Goal: Task Accomplishment & Management: Use online tool/utility

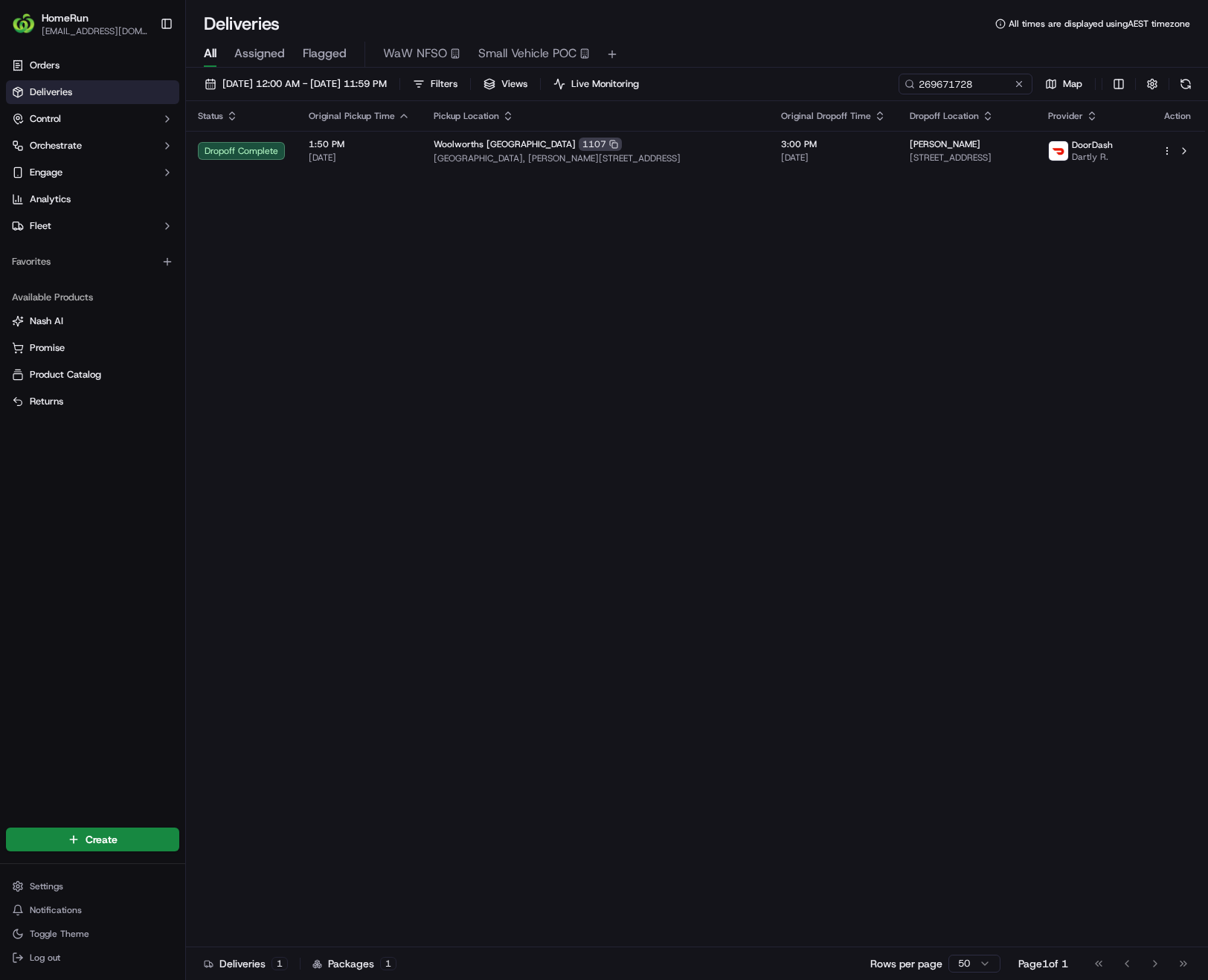
drag, startPoint x: 0, startPoint y: 0, endPoint x: 983, endPoint y: 84, distance: 986.6
click at [1018, 85] on button at bounding box center [1019, 84] width 15 height 15
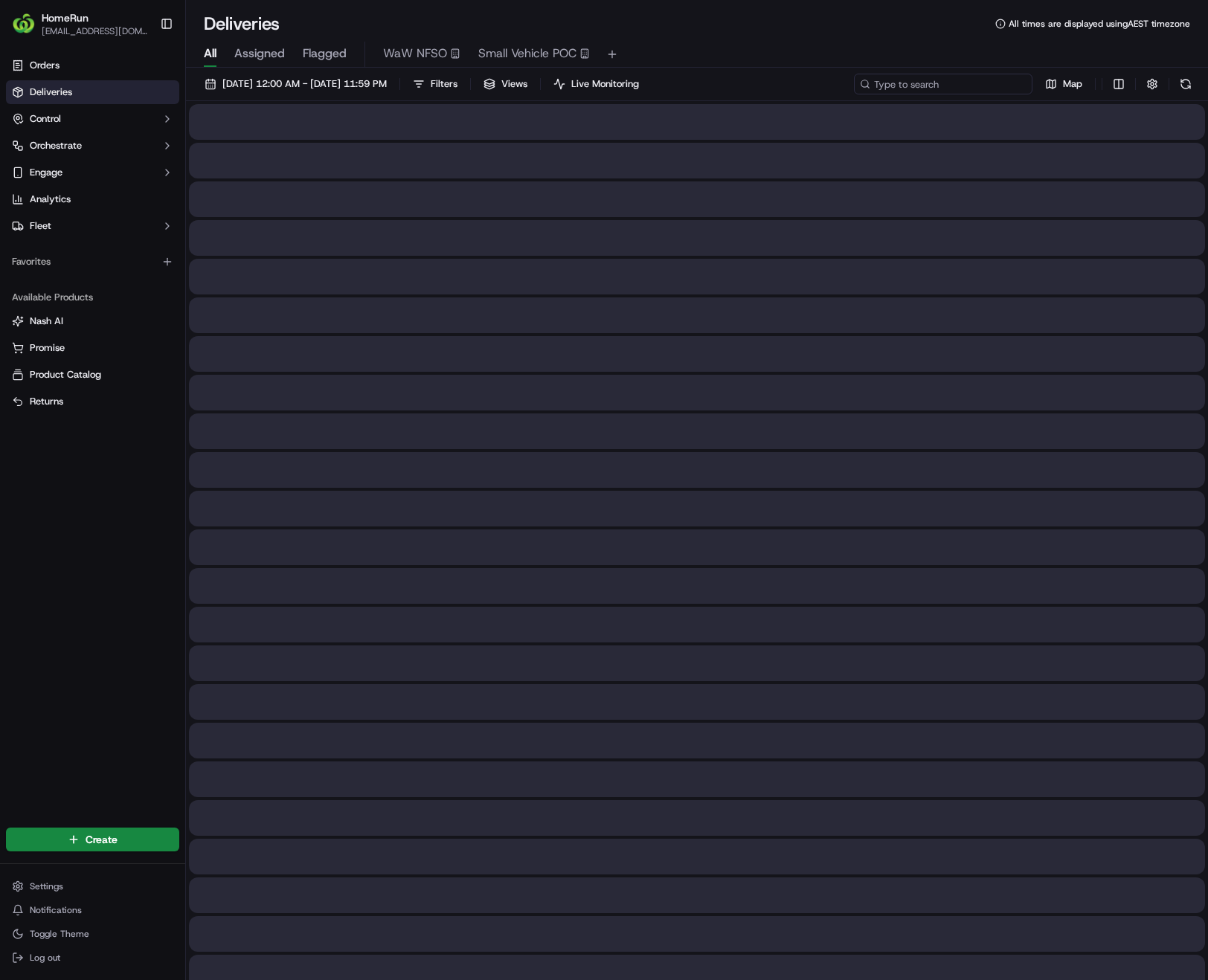
paste input "269998260"
click at [964, 82] on input "269998260" at bounding box center [943, 84] width 179 height 21
type input "269998260"
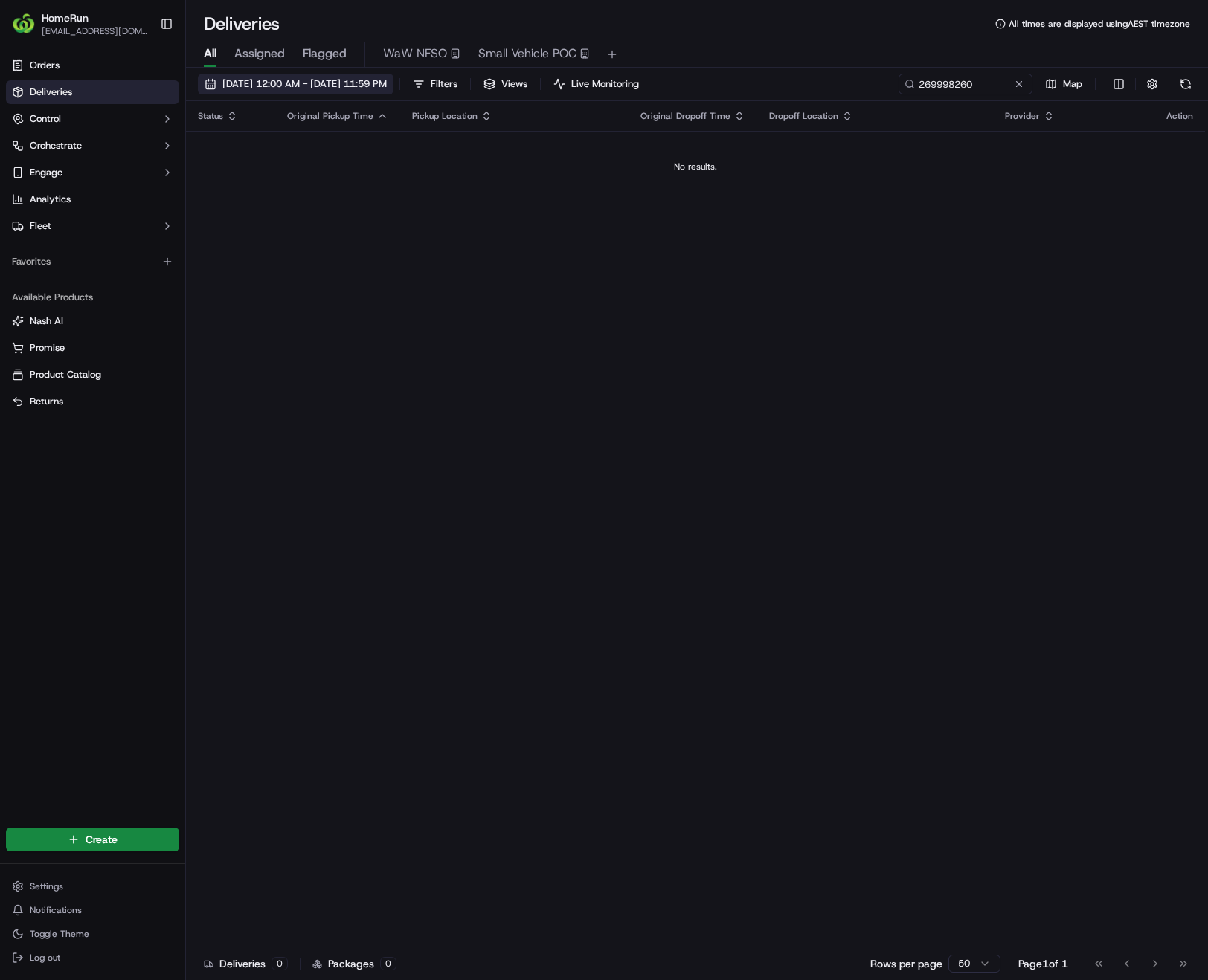
click at [274, 87] on span "[DATE] 12:00 AM - [DATE] 11:59 PM" at bounding box center [304, 84] width 165 height 13
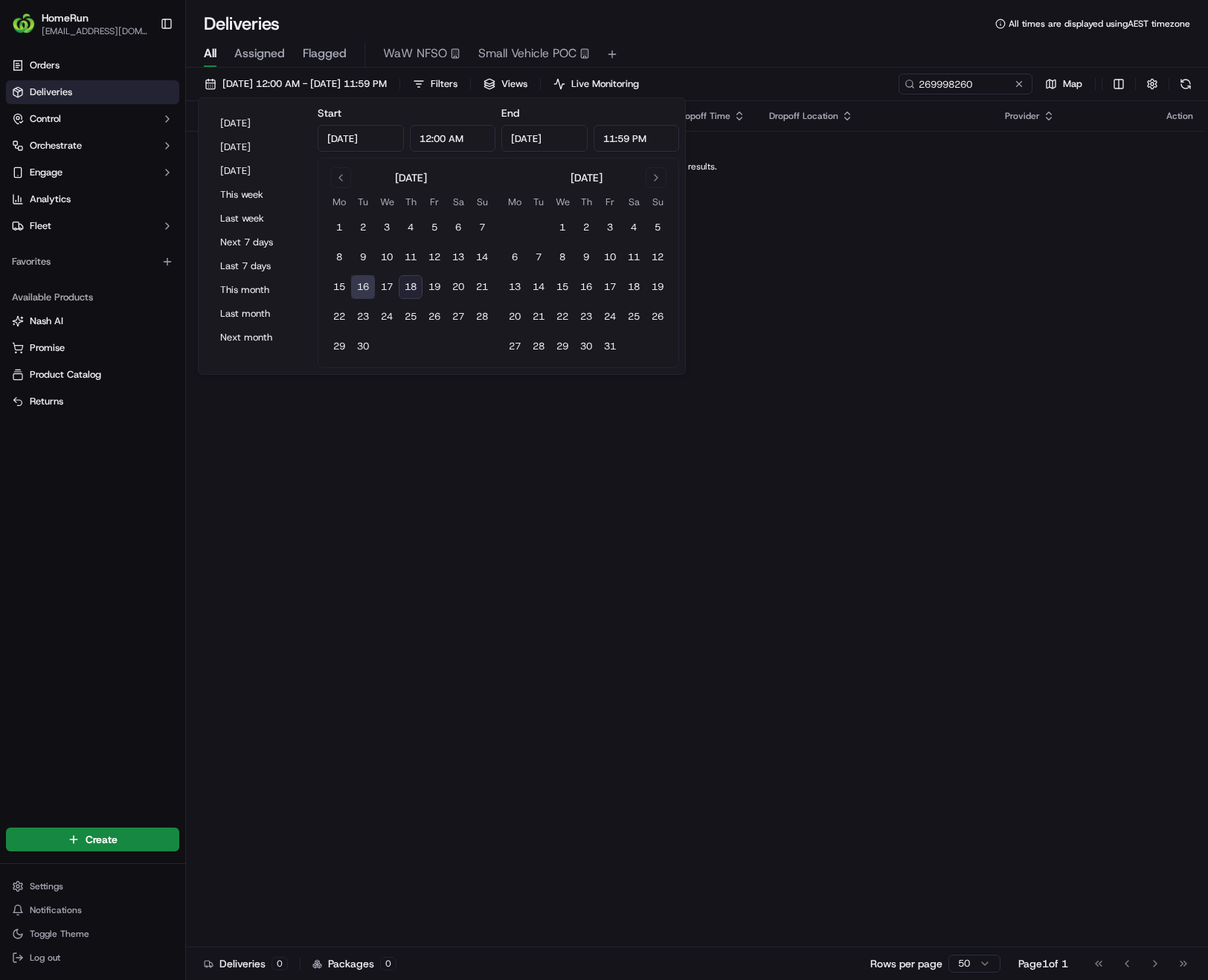
click at [409, 289] on button "18" at bounding box center [410, 287] width 24 height 24
type input "[DATE]"
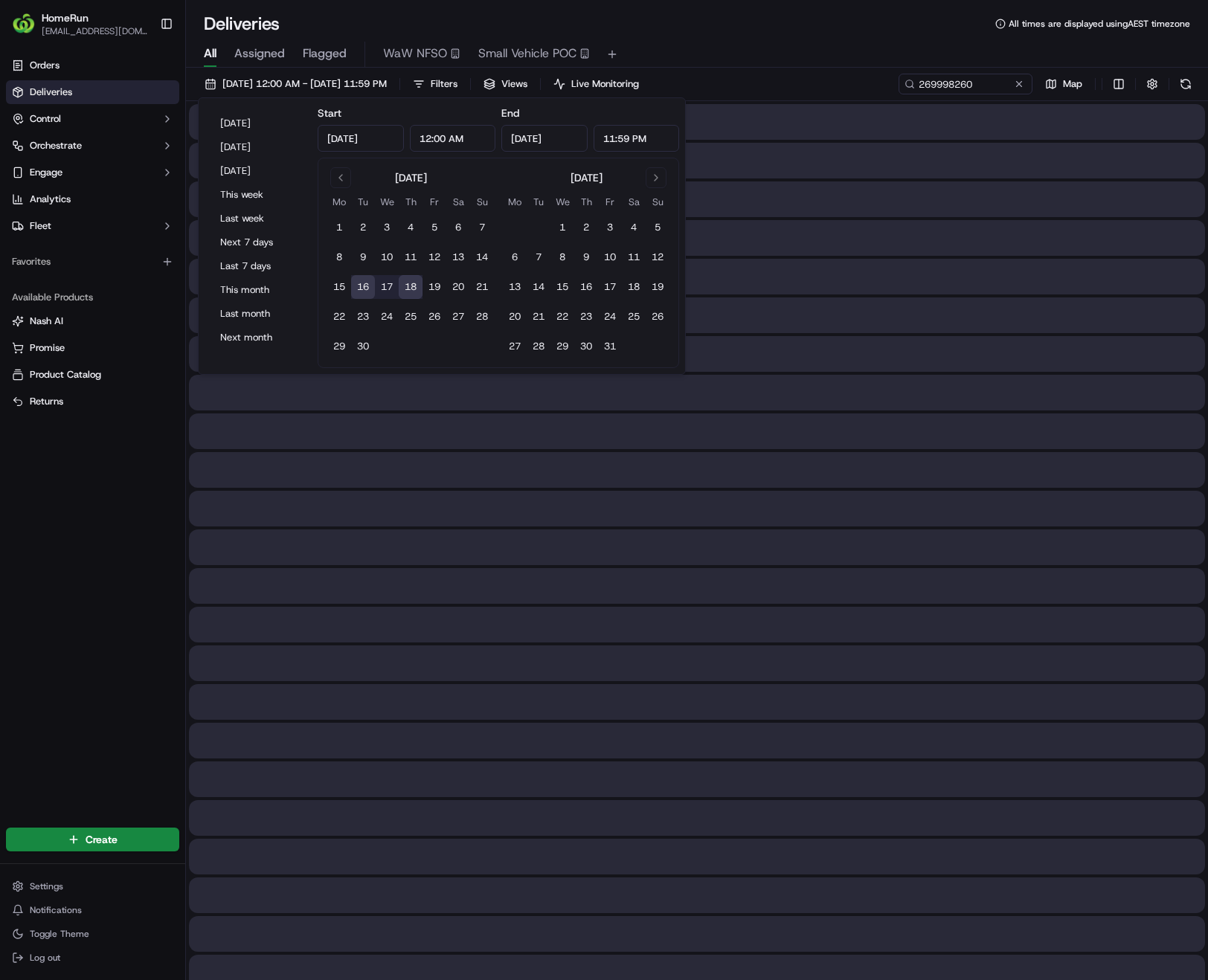
click at [409, 289] on button "18" at bounding box center [410, 287] width 24 height 24
type input "[DATE]"
click at [409, 289] on button "18" at bounding box center [410, 287] width 24 height 24
click at [997, 81] on input "269998260" at bounding box center [943, 84] width 179 height 21
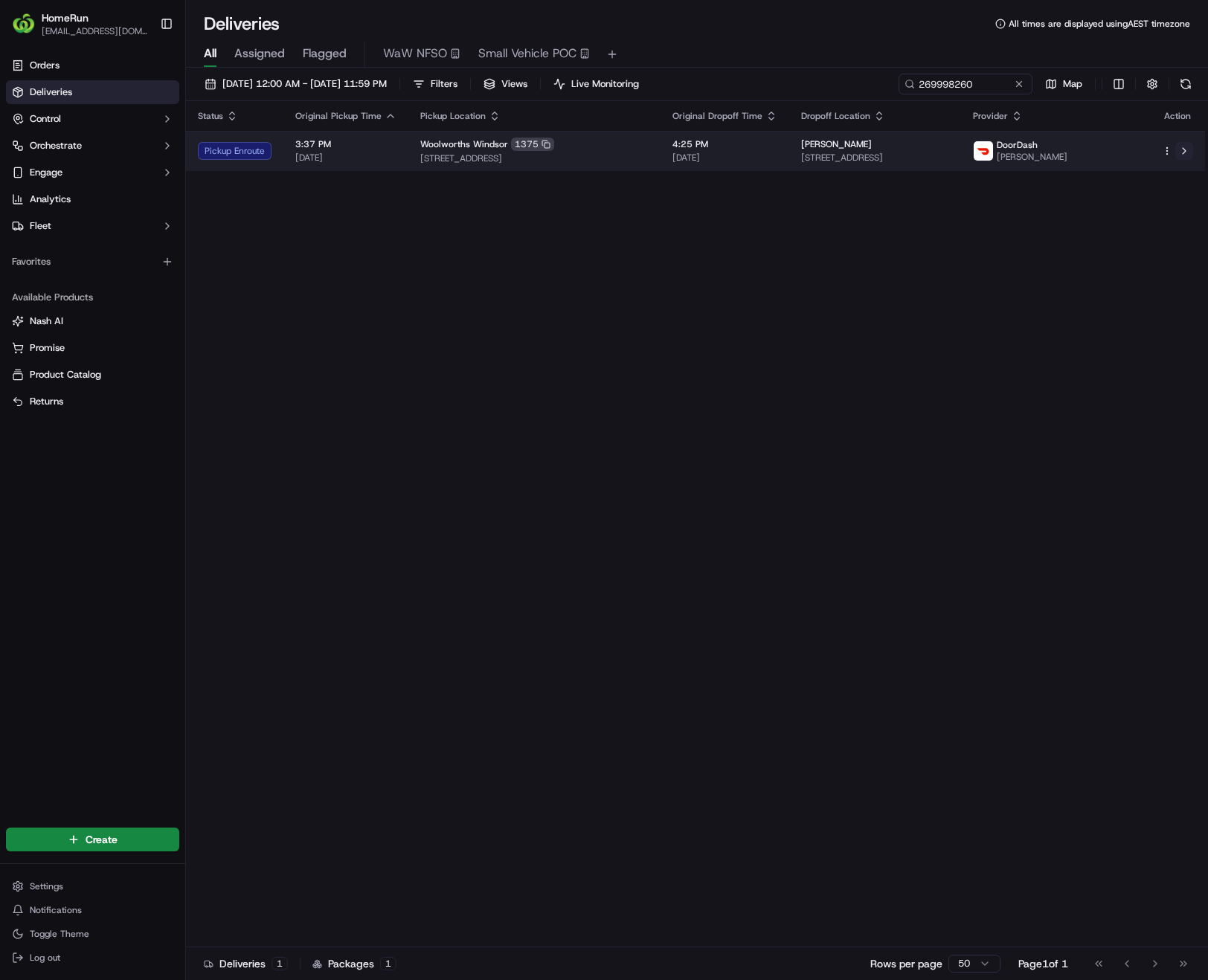
click at [1185, 151] on button at bounding box center [1184, 151] width 18 height 18
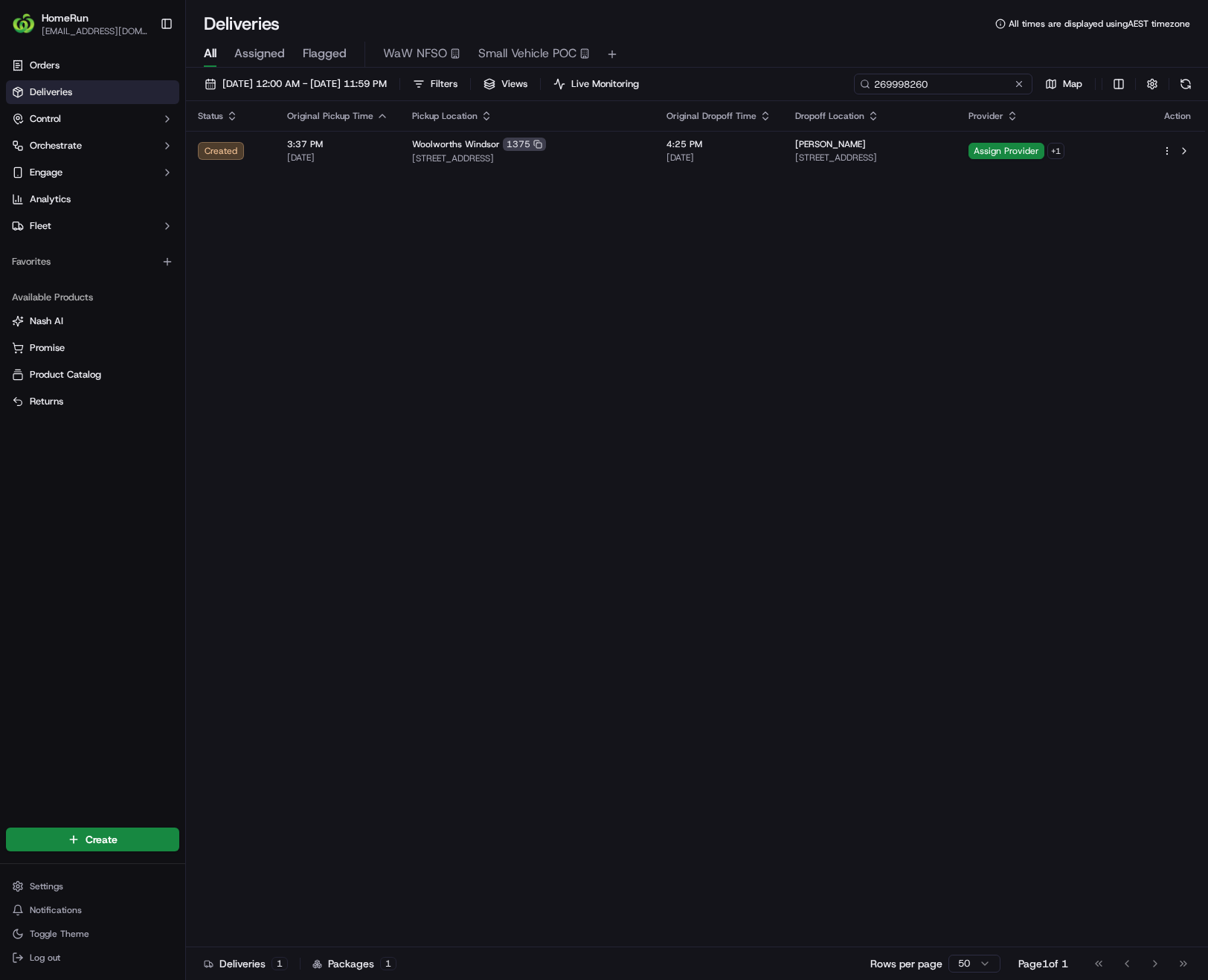
drag, startPoint x: 987, startPoint y: 82, endPoint x: 738, endPoint y: 73, distance: 249.2
click at [738, 73] on div "[DATE] 12:00 AM - [DATE] 11:59 PM Filters Views Live Monitoring 269998260 Map S…" at bounding box center [697, 525] width 1022 height 915
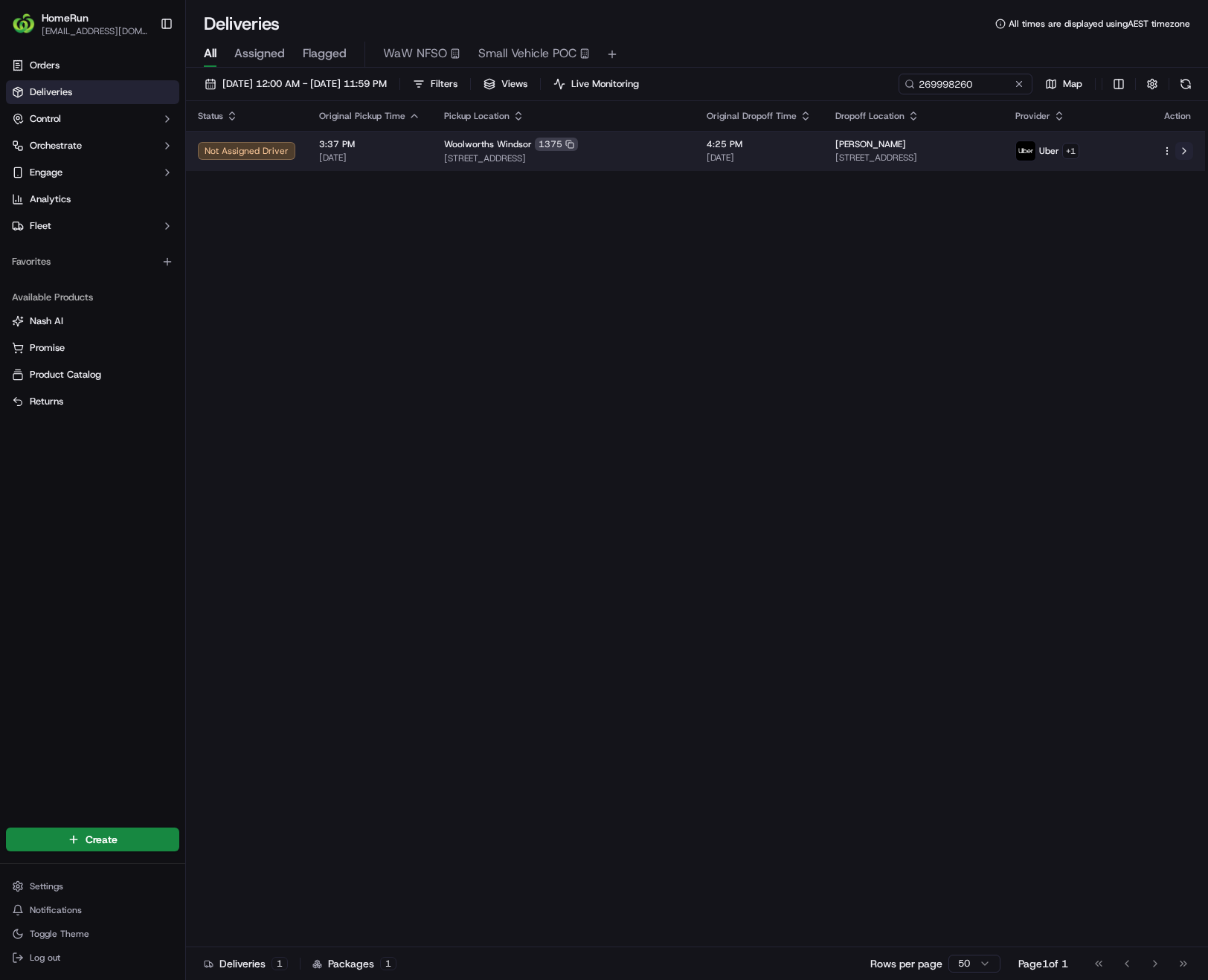
click at [1182, 151] on button at bounding box center [1184, 151] width 18 height 18
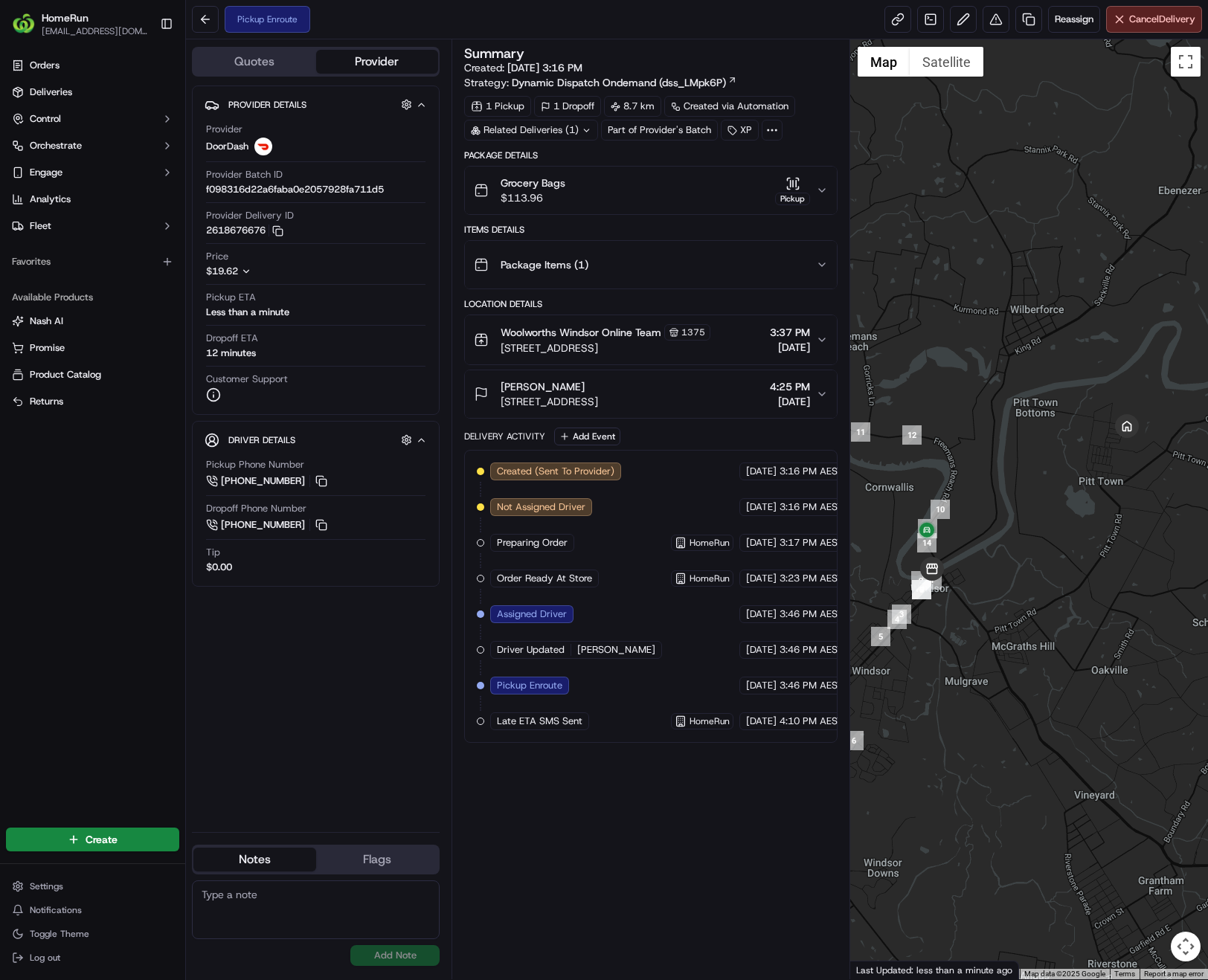
scroll to position [0, 12]
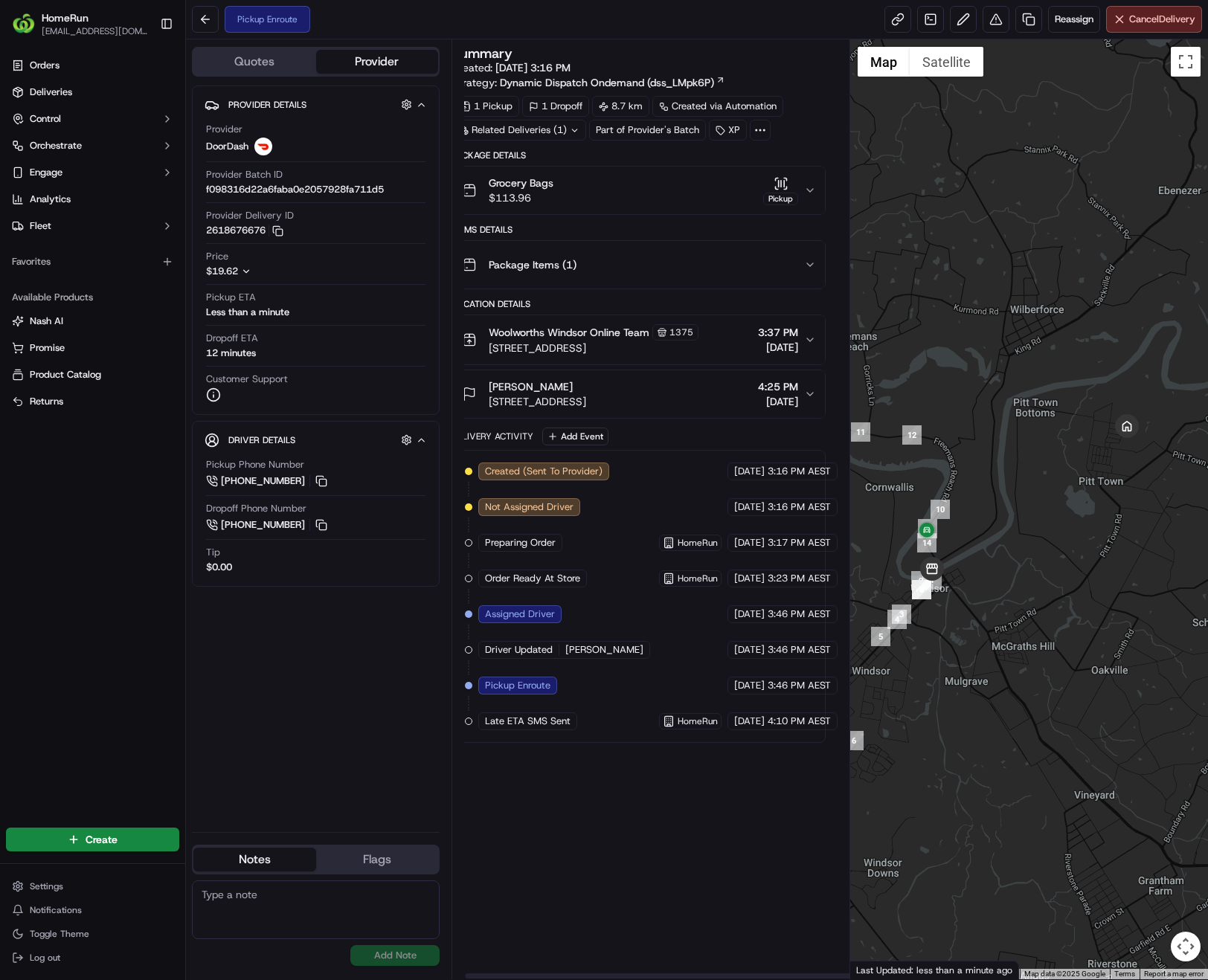
drag, startPoint x: 776, startPoint y: 687, endPoint x: 824, endPoint y: 686, distance: 48.0
click at [824, 686] on div "18/09/2025 3:46 PM AEST" at bounding box center [782, 686] width 110 height 18
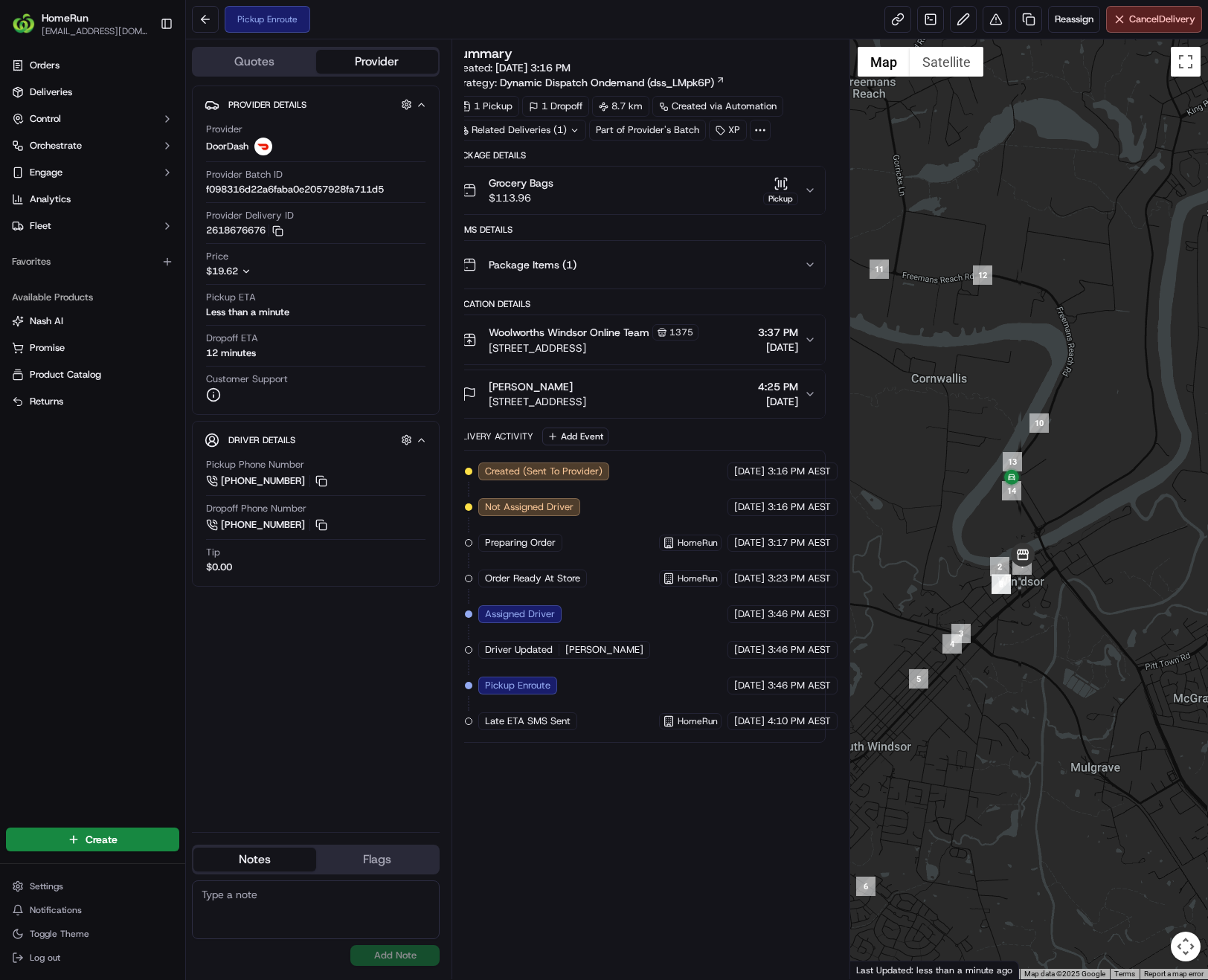
drag, startPoint x: 961, startPoint y: 573, endPoint x: 1107, endPoint y: 562, distance: 146.4
click at [1107, 562] on div at bounding box center [1028, 509] width 357 height 939
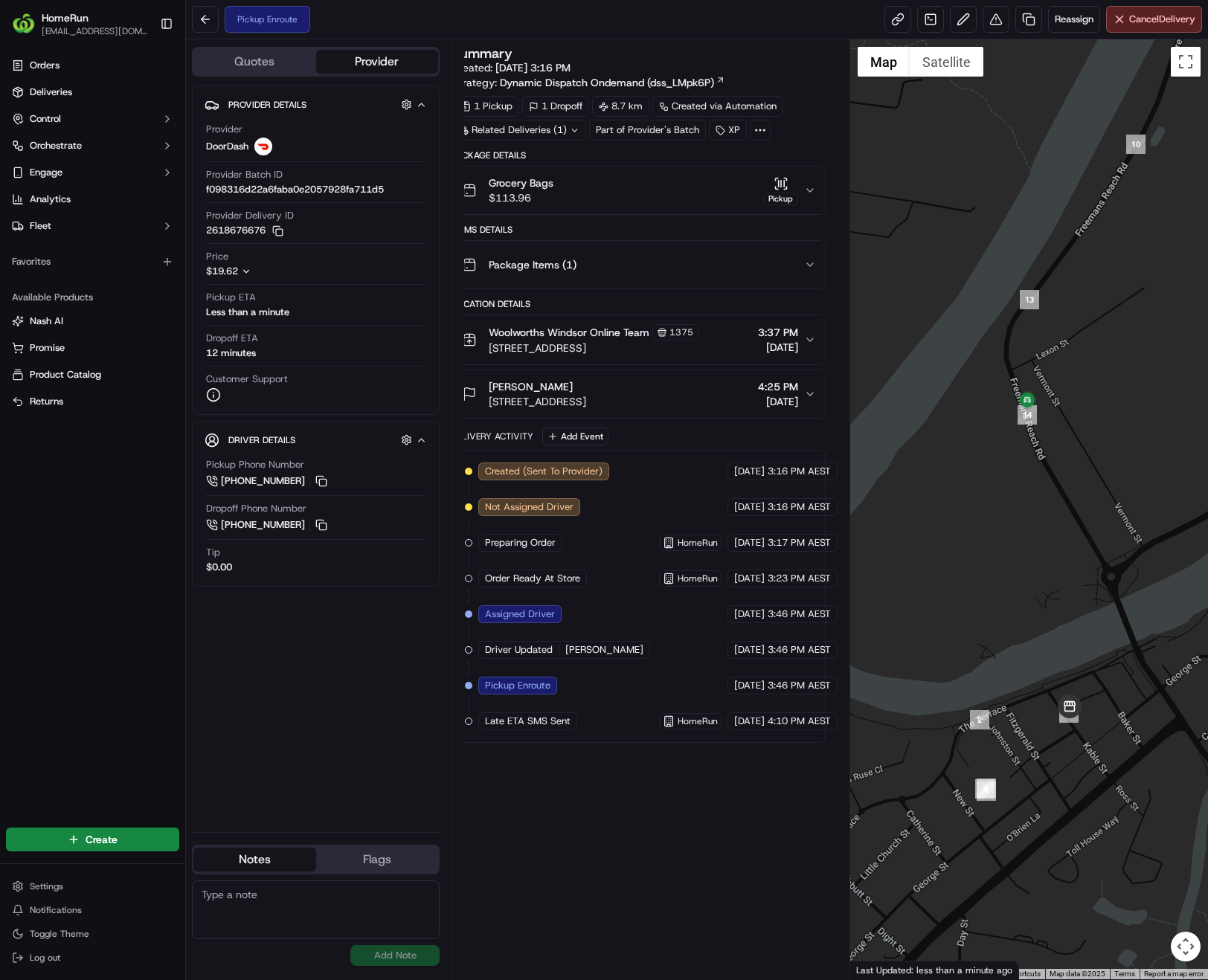
drag, startPoint x: 1143, startPoint y: 523, endPoint x: 1145, endPoint y: 492, distance: 31.1
click at [1145, 492] on div at bounding box center [1028, 509] width 357 height 939
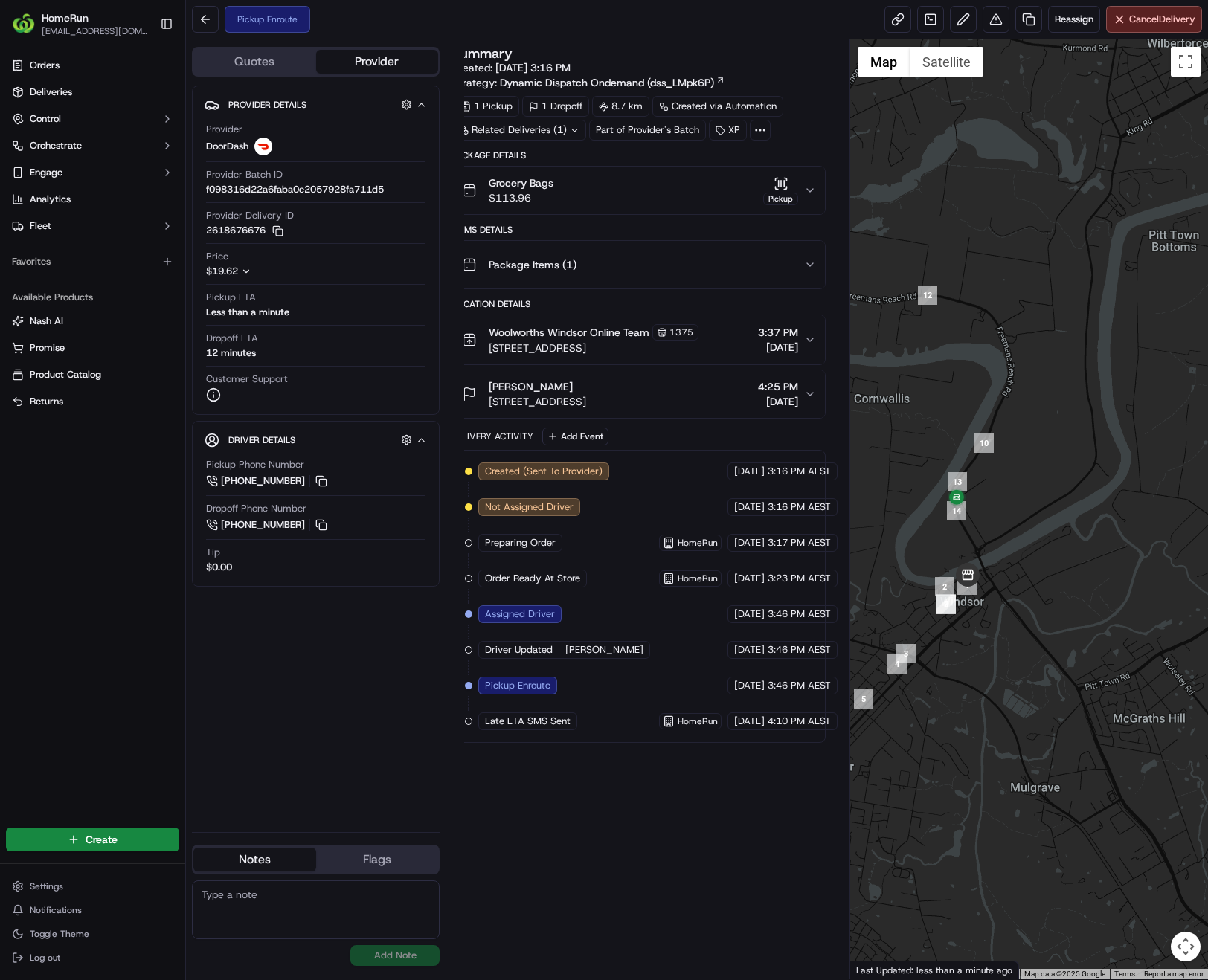
drag, startPoint x: 1204, startPoint y: 292, endPoint x: 1028, endPoint y: 490, distance: 264.9
click at [1028, 490] on div at bounding box center [1028, 509] width 357 height 939
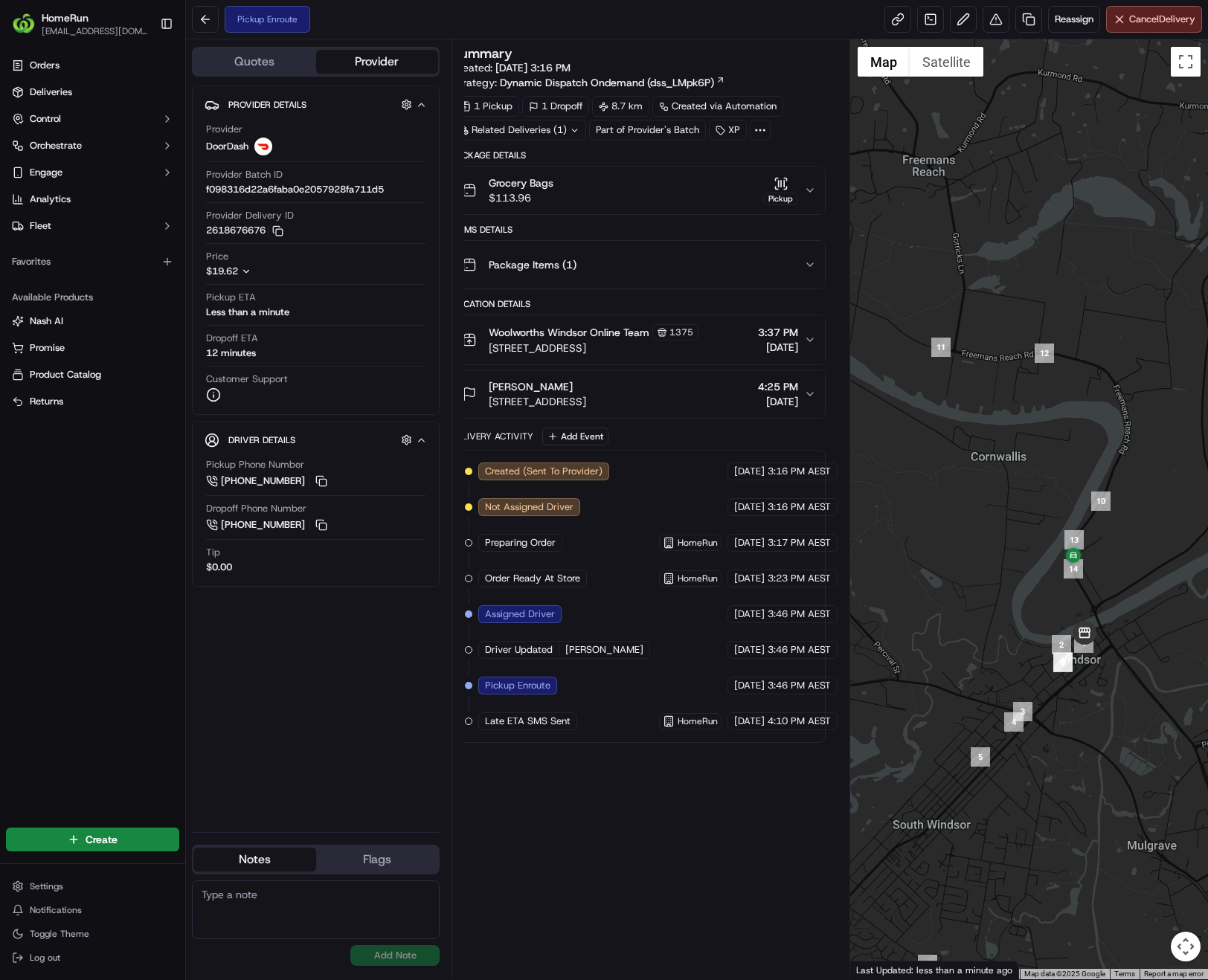
drag, startPoint x: 1047, startPoint y: 497, endPoint x: 1164, endPoint y: 558, distance: 131.9
click at [1164, 558] on div at bounding box center [1028, 509] width 357 height 939
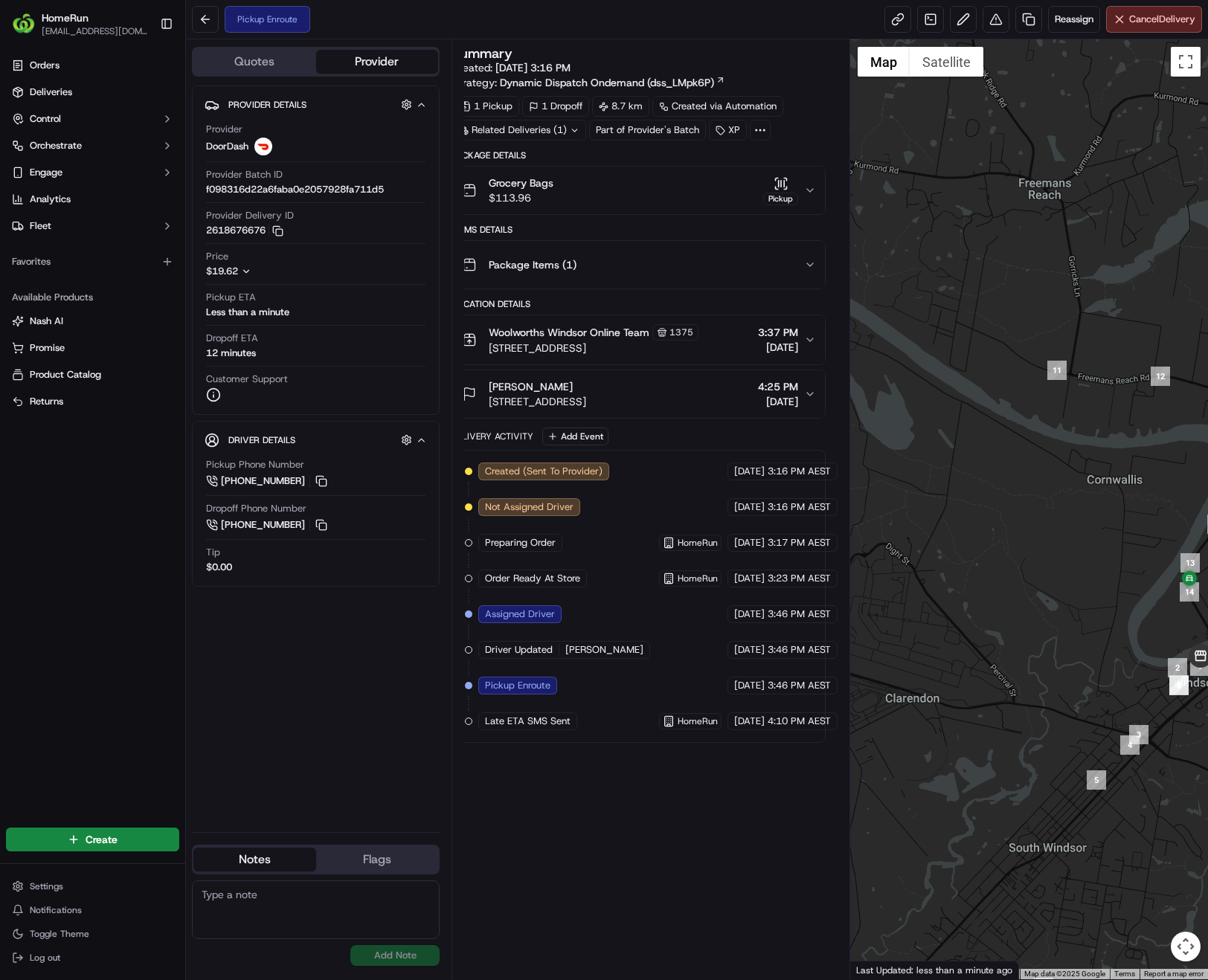
drag, startPoint x: 1023, startPoint y: 442, endPoint x: 1143, endPoint y: 467, distance: 122.6
click at [1143, 467] on div at bounding box center [1028, 509] width 357 height 939
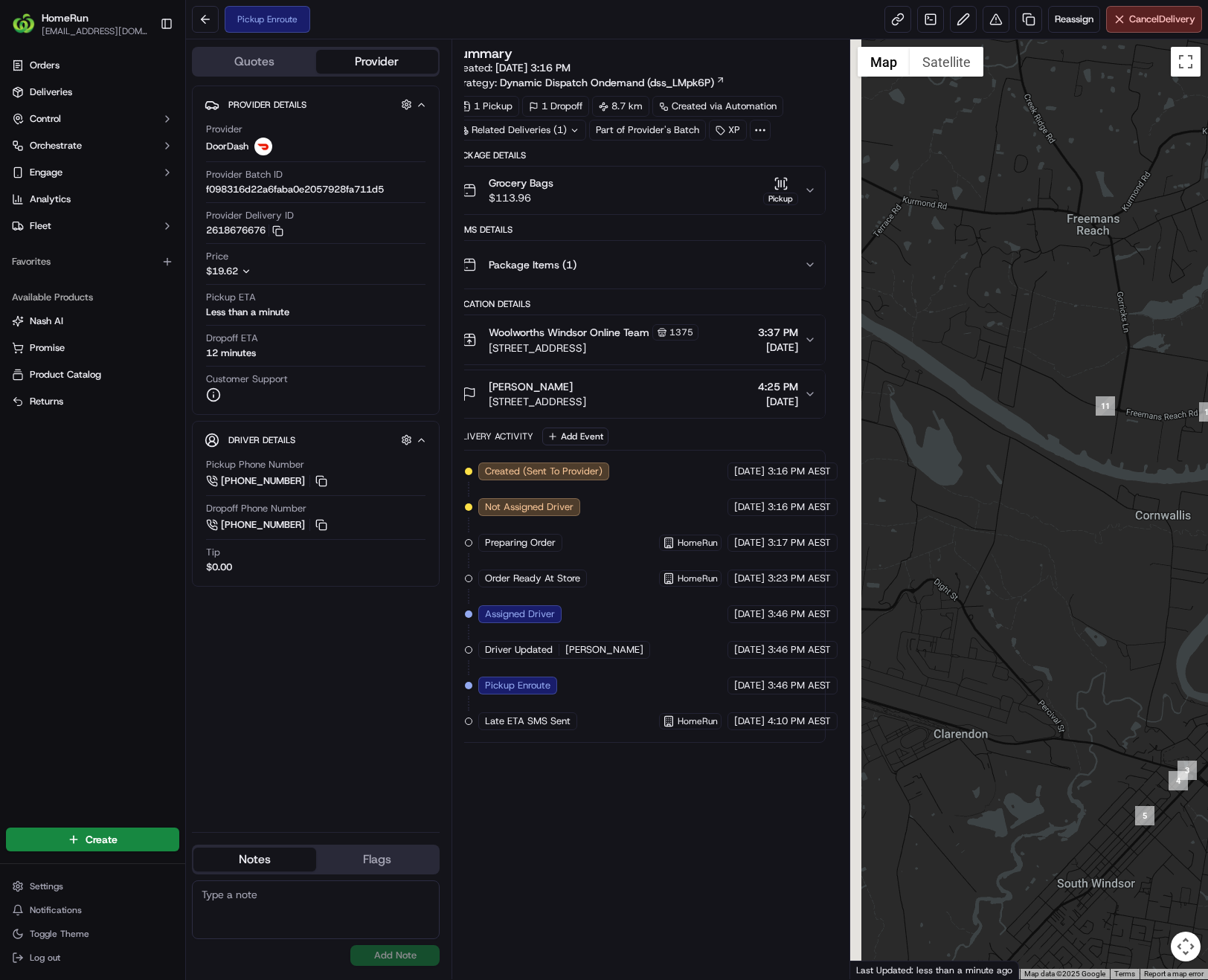
drag, startPoint x: 1027, startPoint y: 409, endPoint x: 1153, endPoint y: 466, distance: 138.3
click at [1154, 467] on div at bounding box center [1028, 509] width 357 height 939
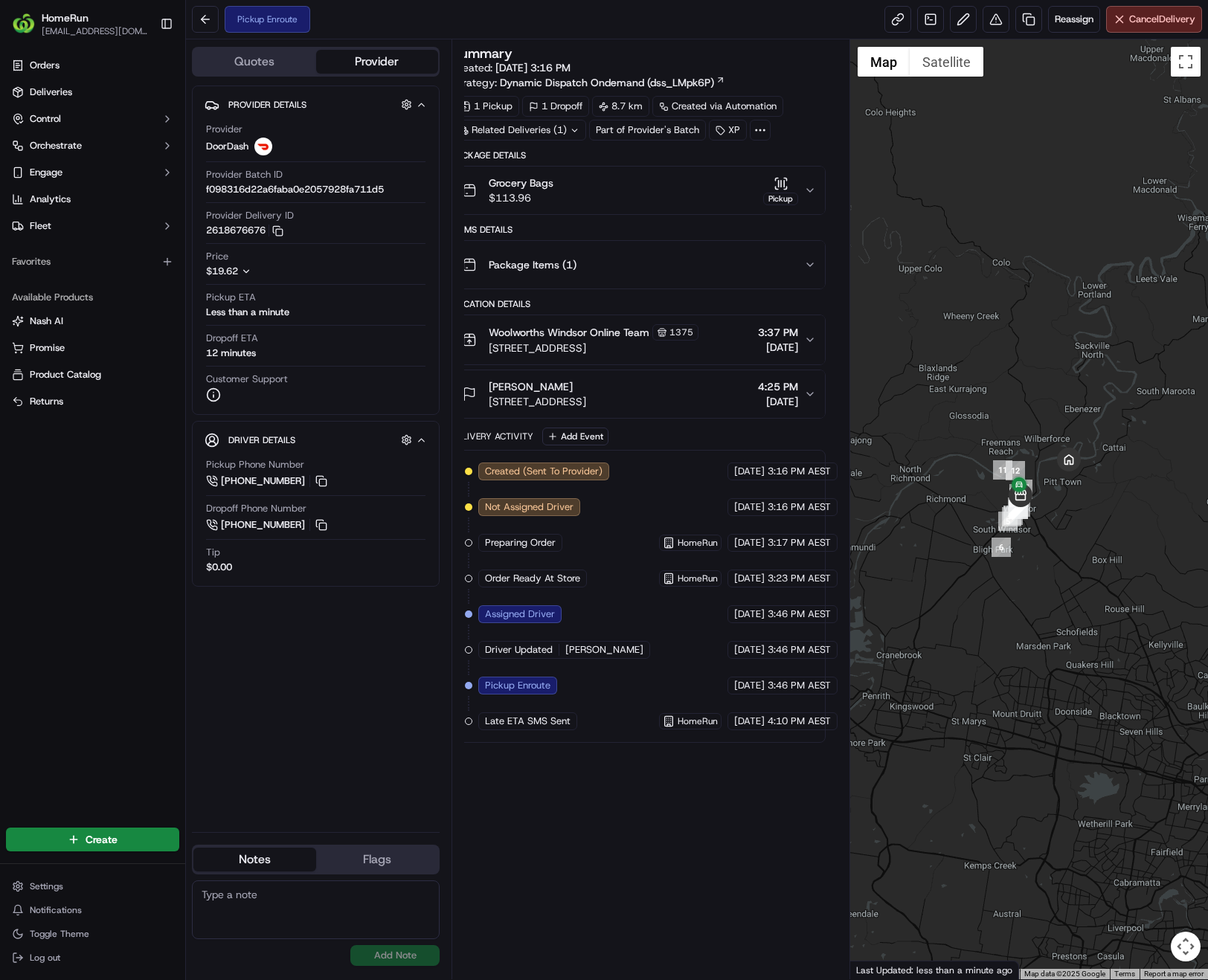
drag, startPoint x: 1184, startPoint y: 537, endPoint x: 1035, endPoint y: 554, distance: 150.0
click at [1035, 554] on div at bounding box center [1028, 509] width 357 height 939
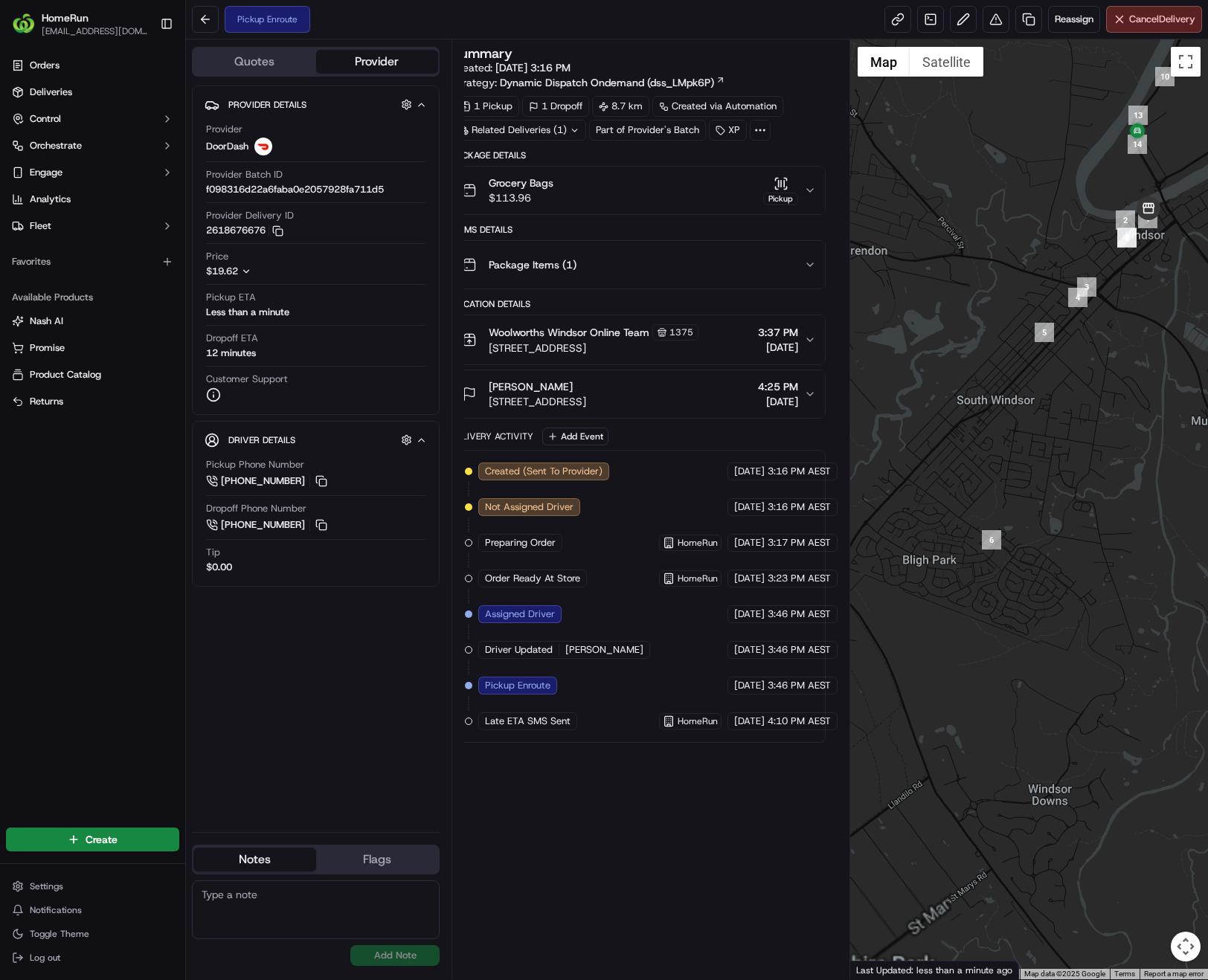
drag, startPoint x: 1027, startPoint y: 494, endPoint x: 1038, endPoint y: 548, distance: 55.1
click at [1038, 548] on div at bounding box center [1028, 509] width 357 height 939
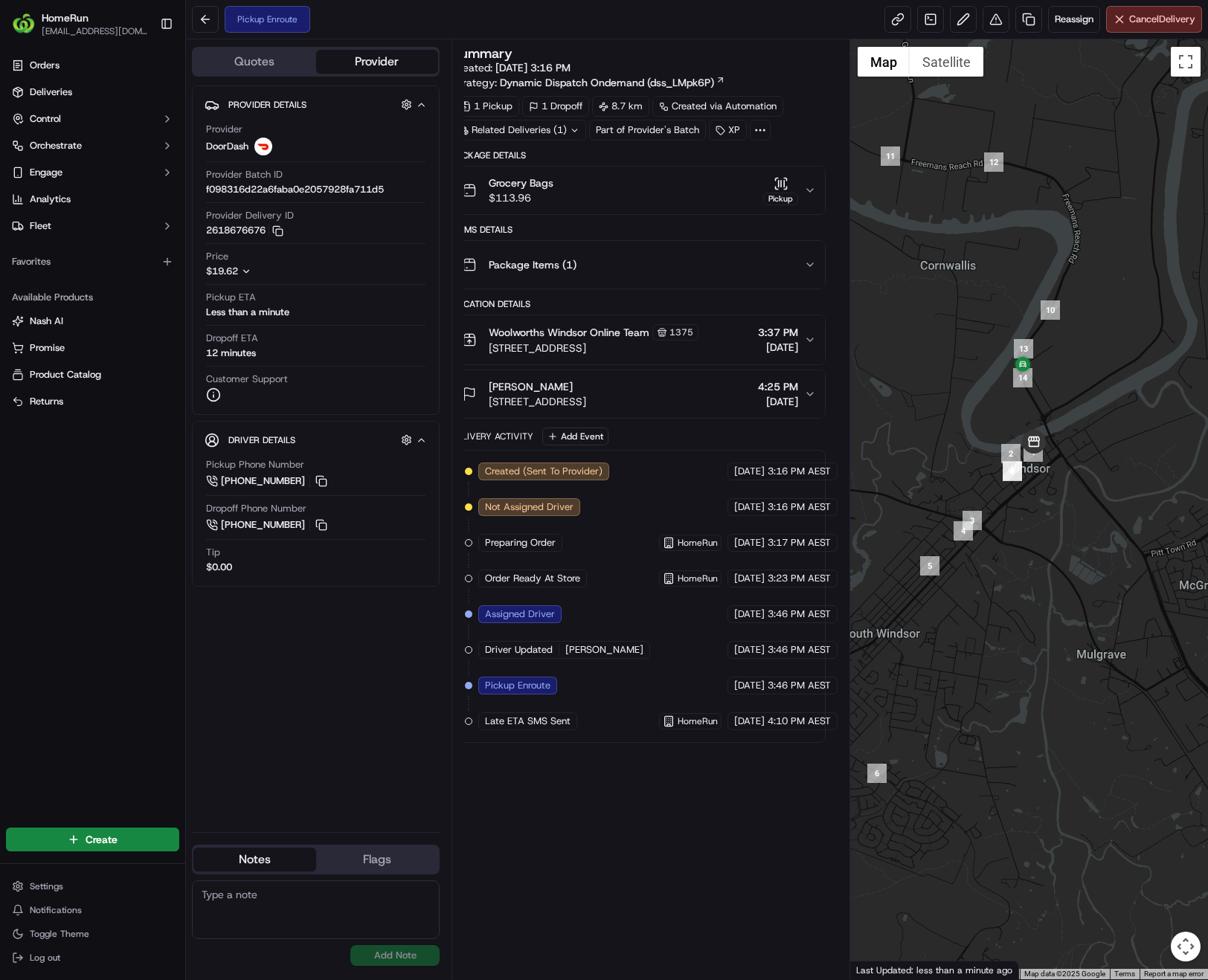
drag, startPoint x: 1127, startPoint y: 324, endPoint x: 1019, endPoint y: 557, distance: 256.8
click at [1004, 586] on div at bounding box center [1028, 509] width 357 height 939
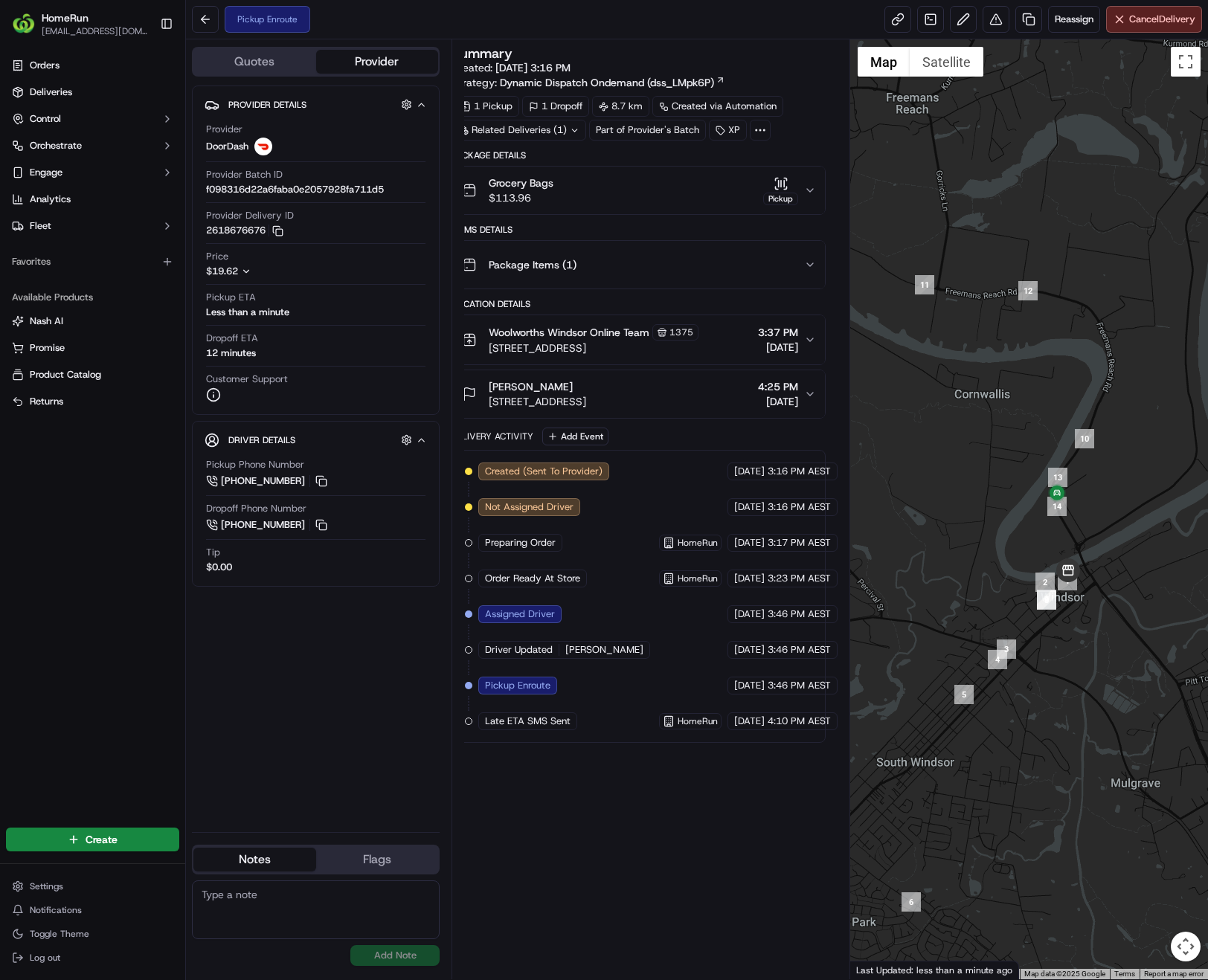
drag, startPoint x: 1074, startPoint y: 431, endPoint x: 1113, endPoint y: 523, distance: 99.9
click at [1113, 523] on div at bounding box center [1028, 509] width 357 height 939
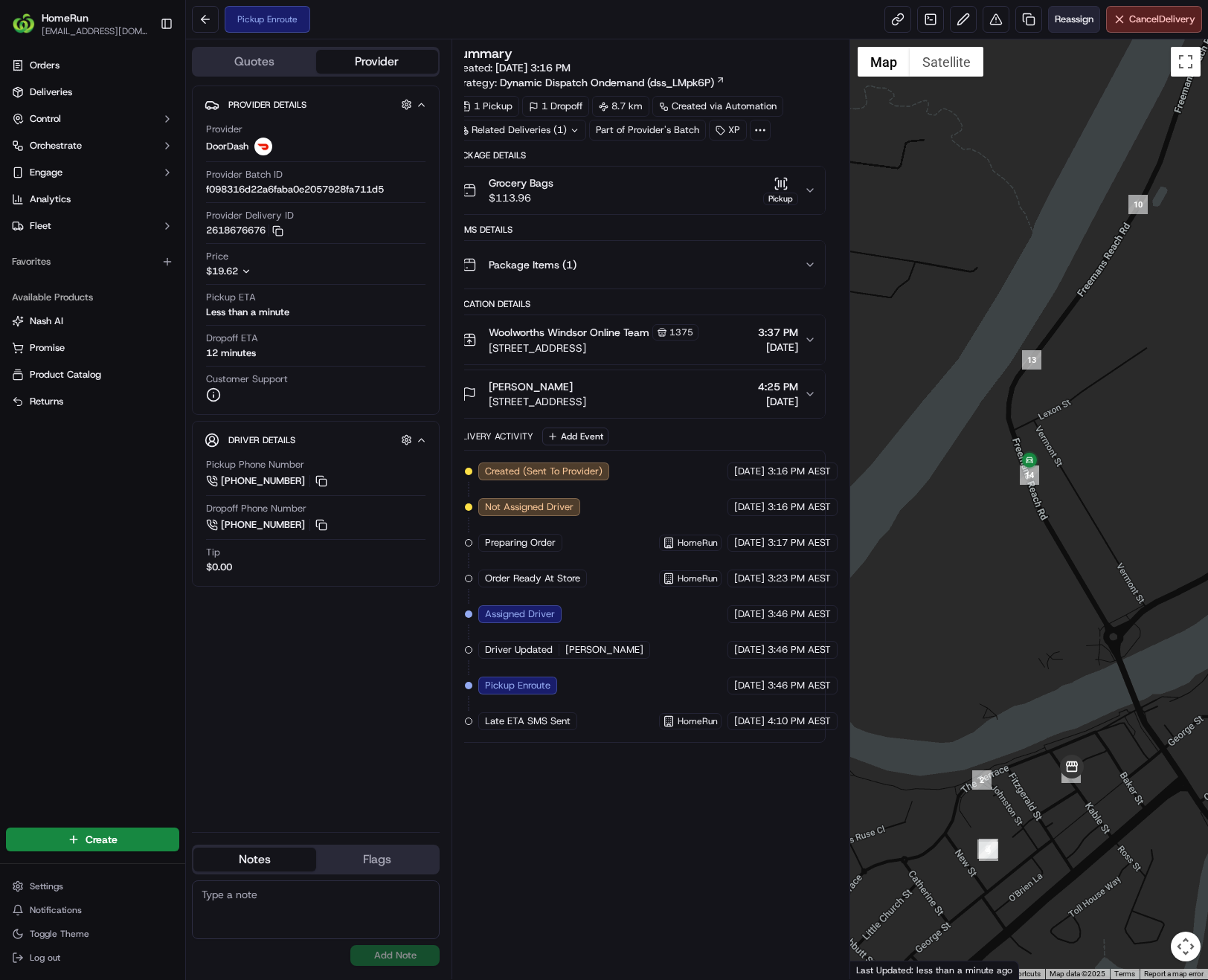
click at [1062, 21] on span "Reassign" at bounding box center [1074, 19] width 39 height 13
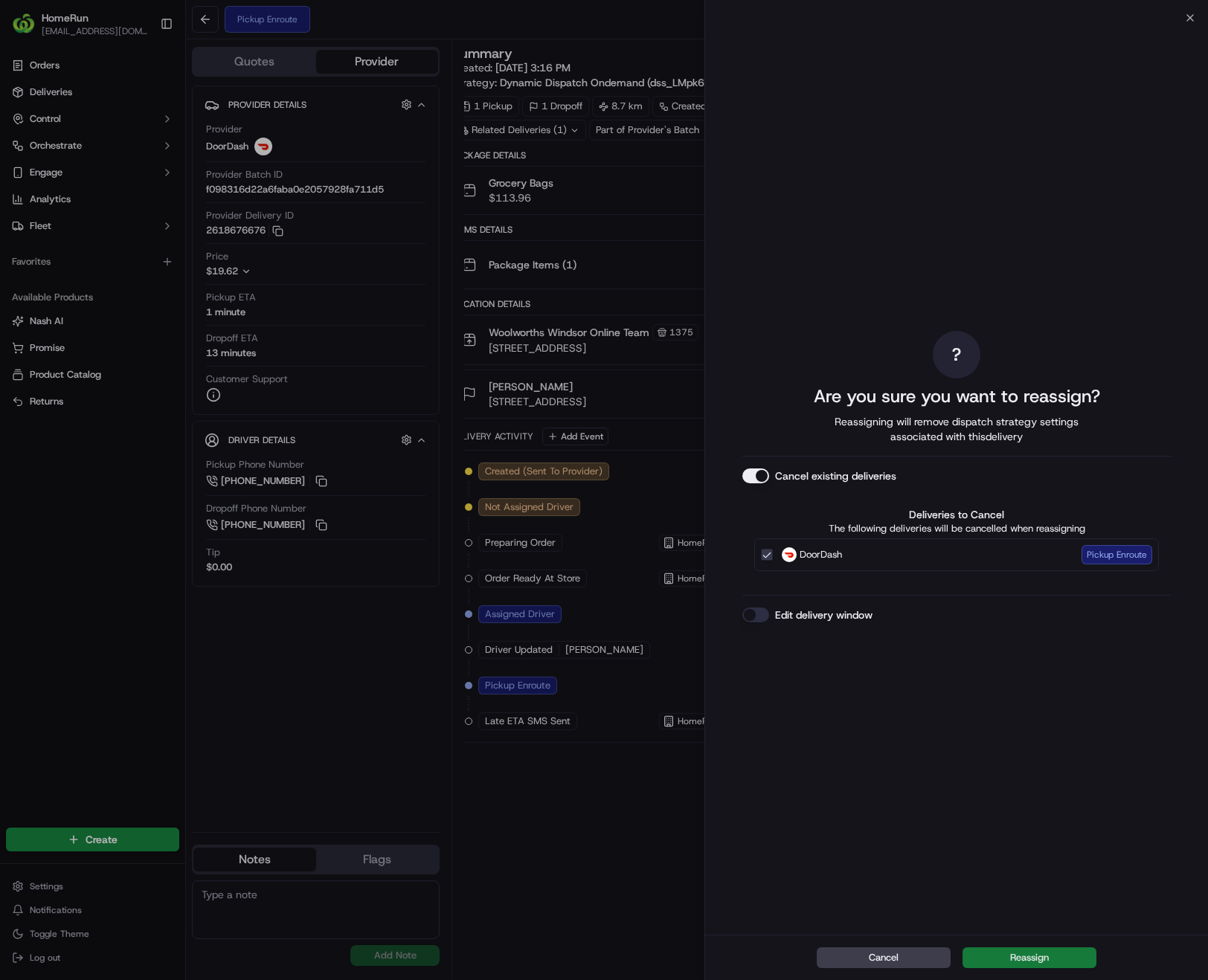
click at [1041, 960] on button "Reassign" at bounding box center [1029, 957] width 134 height 21
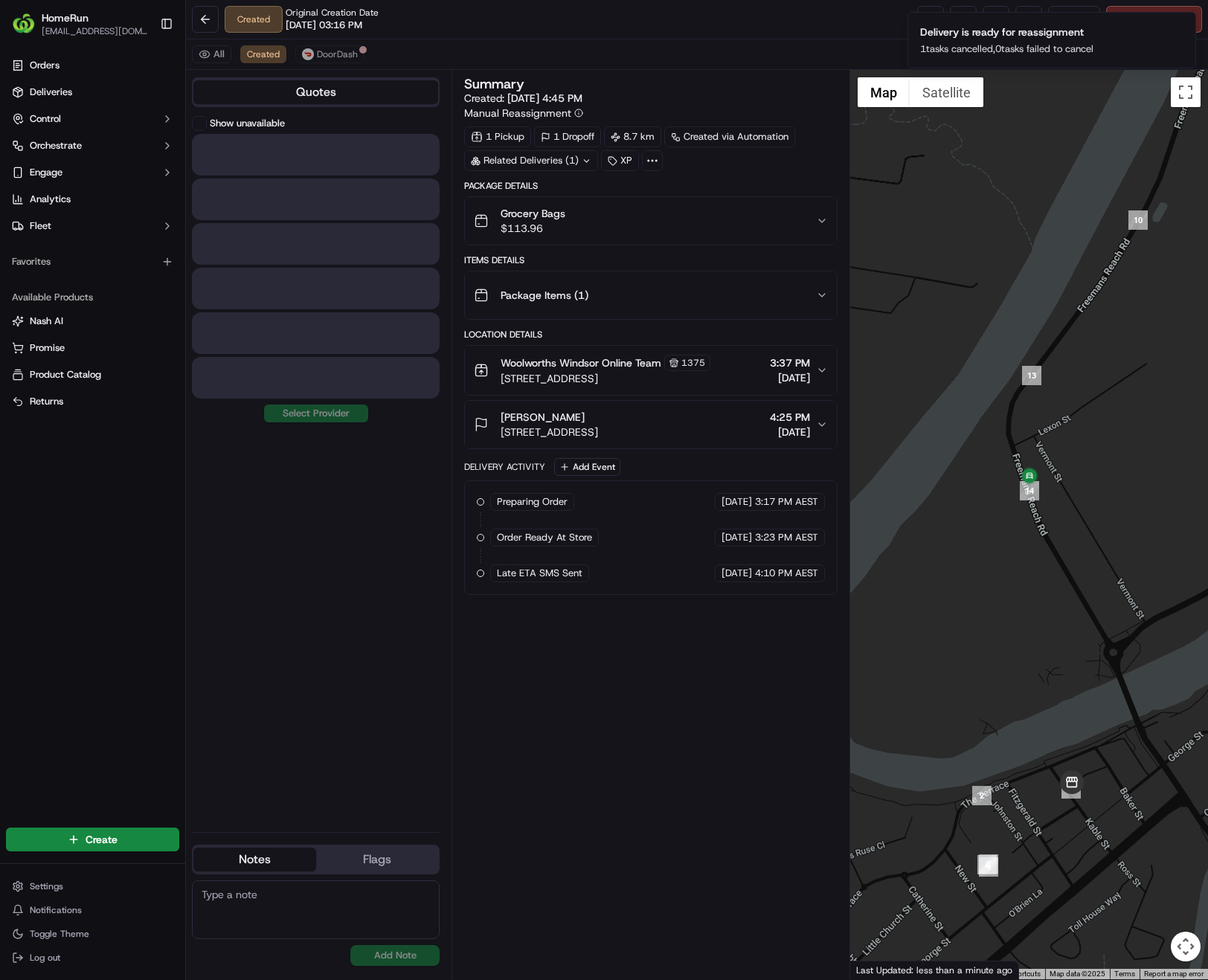
scroll to position [0, 0]
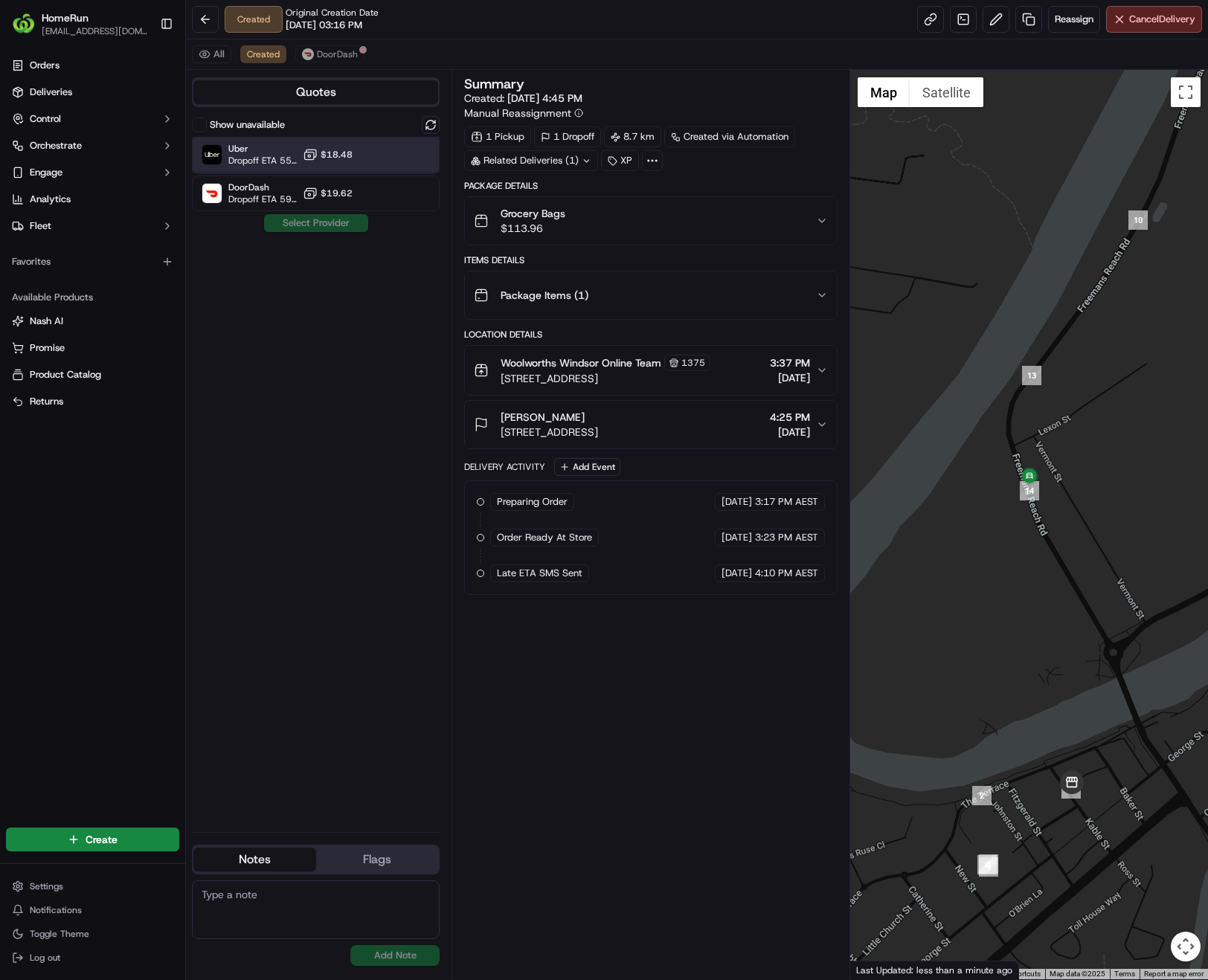
click at [268, 160] on span "Dropoff ETA 55 minutes" at bounding box center [262, 160] width 69 height 12
click at [304, 224] on button "Assign Provider" at bounding box center [316, 223] width 106 height 18
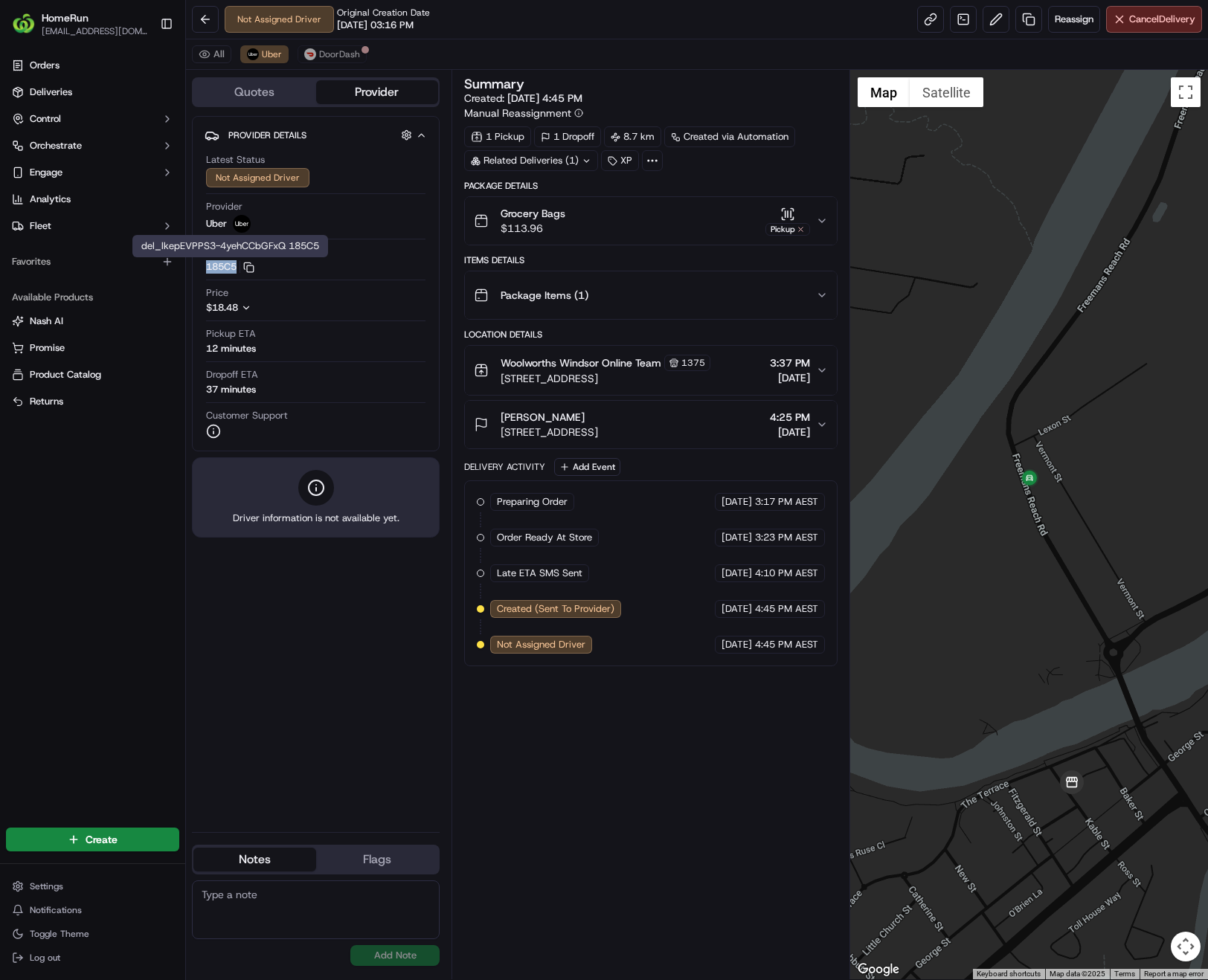
copy button "185C5"
drag, startPoint x: 202, startPoint y: 264, endPoint x: 237, endPoint y: 267, distance: 35.1
click at [237, 267] on div "Provider Details Hidden ( 2 ) Latest Status Not Assigned Driver Provider Uber P…" at bounding box center [315, 283] width 247 height 335
click at [1026, 17] on link at bounding box center [1028, 19] width 26 height 26
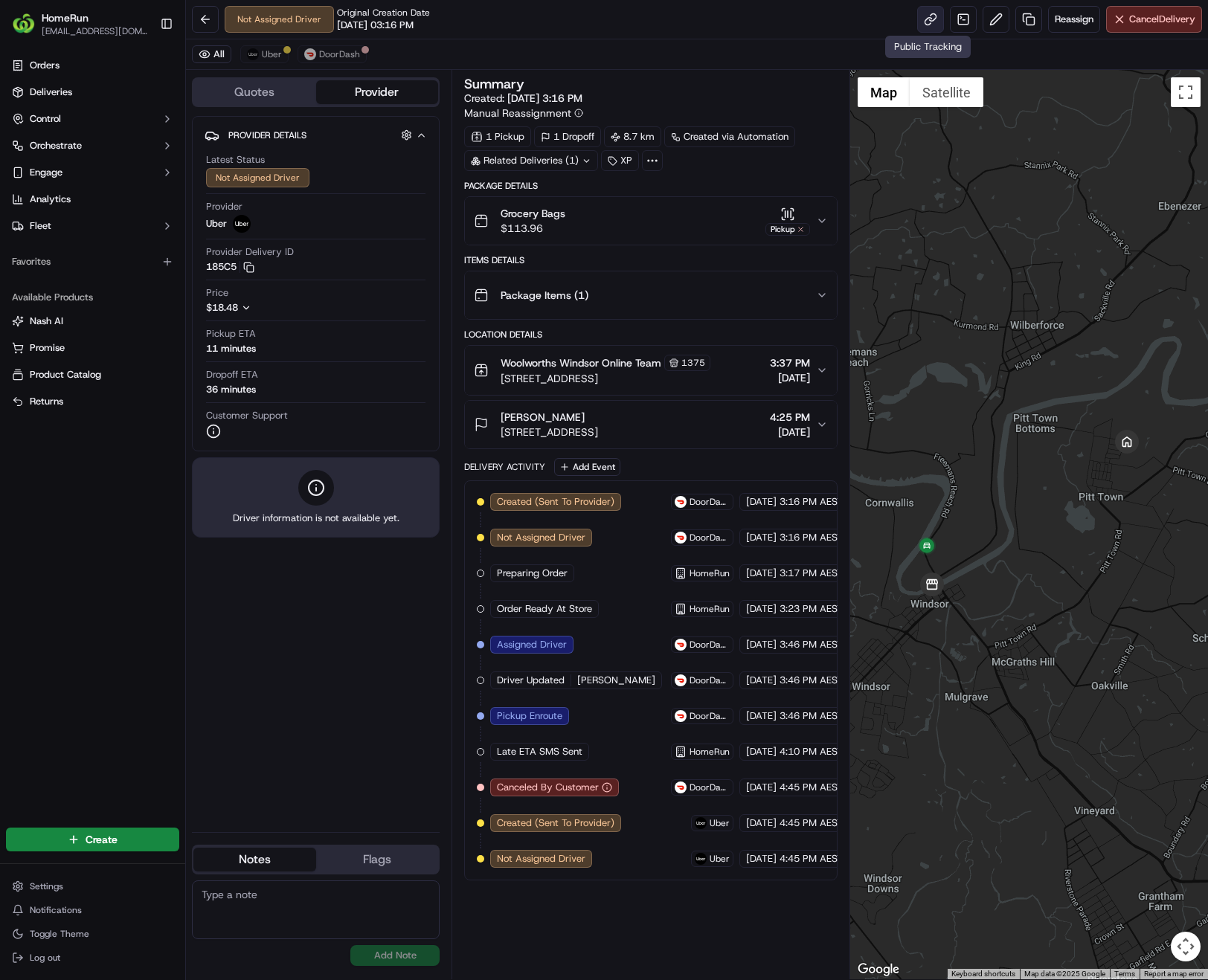
click at [928, 18] on link at bounding box center [930, 19] width 26 height 26
